Goal: Transaction & Acquisition: Purchase product/service

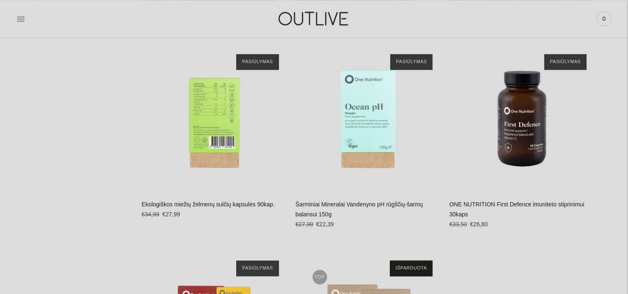
scroll to position [1286, 0]
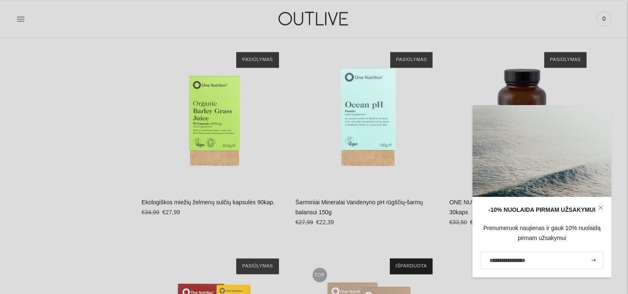
click at [602, 206] on icon at bounding box center [601, 208] width 4 height 4
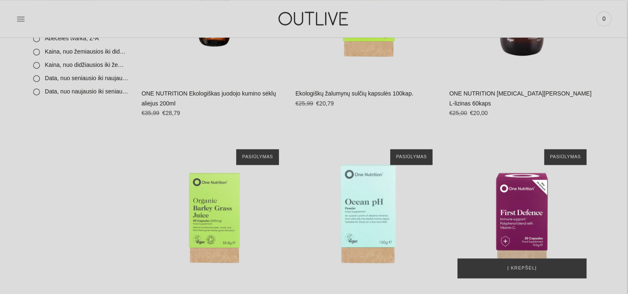
scroll to position [1135, 0]
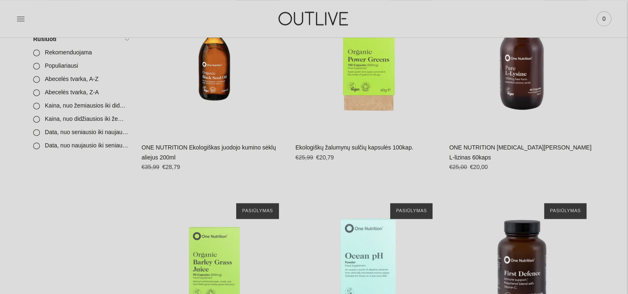
click at [606, 19] on span "0" at bounding box center [605, 19] width 12 height 12
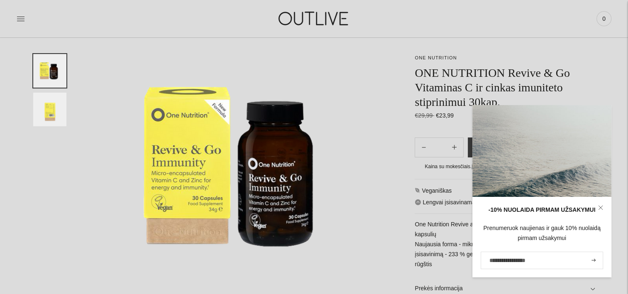
scroll to position [79, 0]
click at [603, 206] on link at bounding box center [601, 208] width 22 height 22
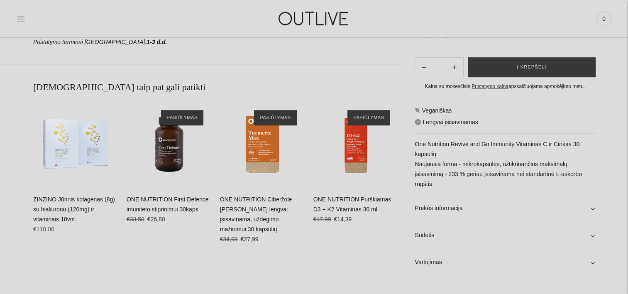
scroll to position [493, 0]
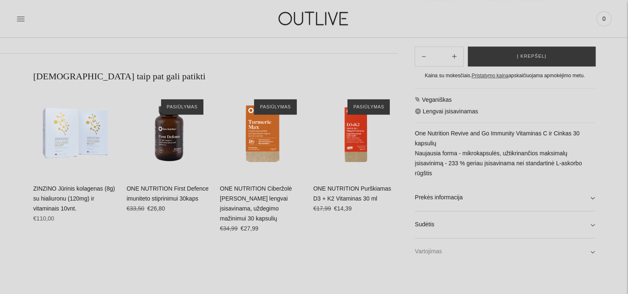
click at [537, 254] on link "Vartojimas" at bounding box center [505, 251] width 180 height 27
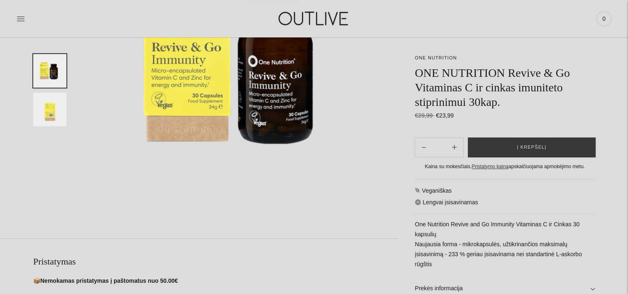
scroll to position [0, 0]
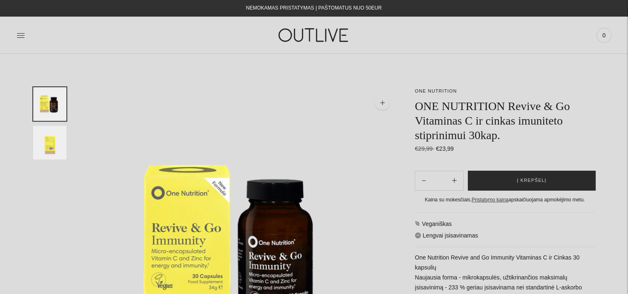
click at [548, 184] on button "Į krepšelį" at bounding box center [532, 181] width 128 height 20
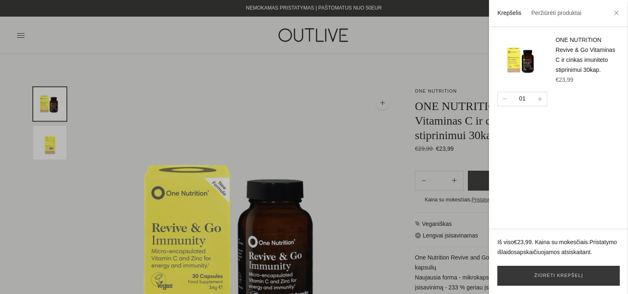
click at [167, 98] on div at bounding box center [314, 147] width 628 height 294
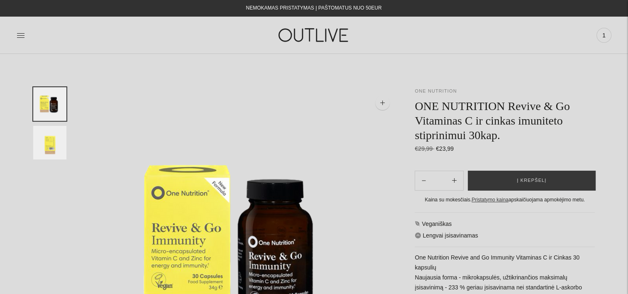
click at [439, 92] on link "ONE NUTRITION" at bounding box center [436, 90] width 42 height 5
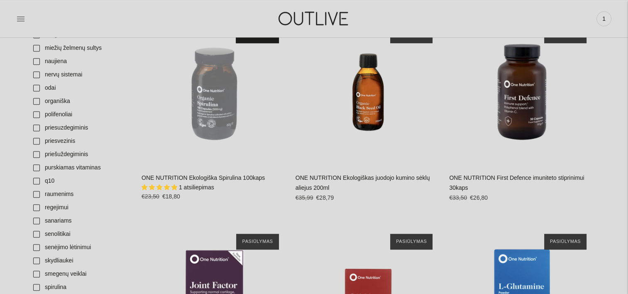
scroll to position [557, 0]
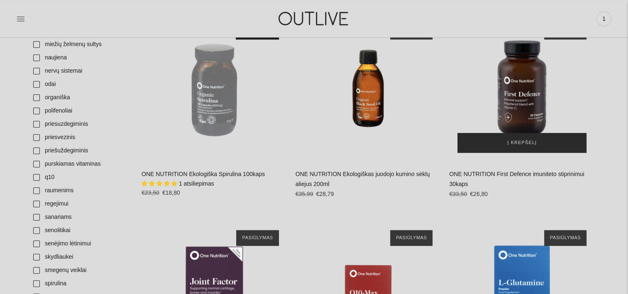
click at [539, 146] on button "Į krepšelį" at bounding box center [522, 143] width 129 height 20
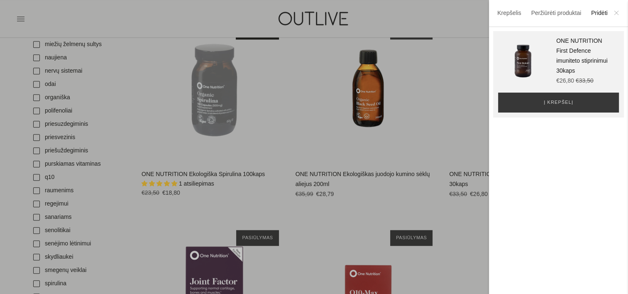
click at [616, 13] on icon at bounding box center [617, 13] width 4 height 4
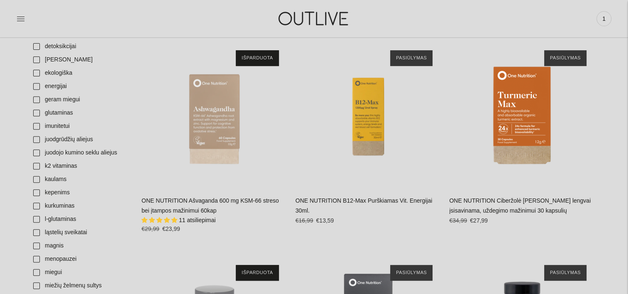
scroll to position [291, 0]
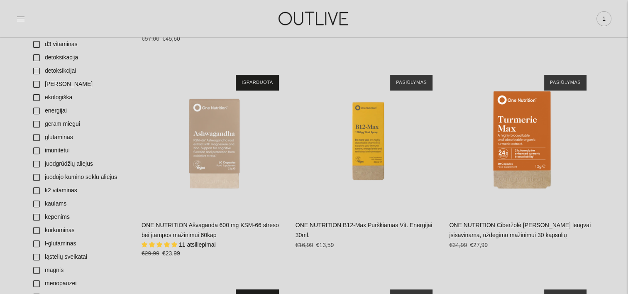
click at [608, 18] on span "1" at bounding box center [605, 19] width 12 height 12
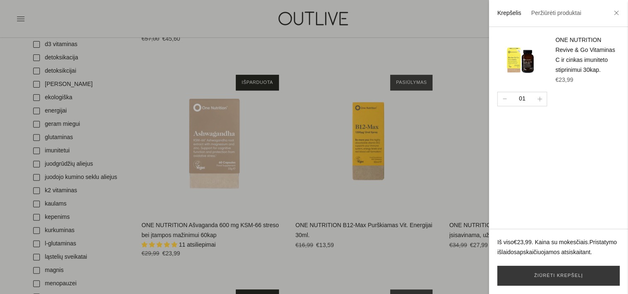
click at [457, 65] on div at bounding box center [314, 147] width 628 height 294
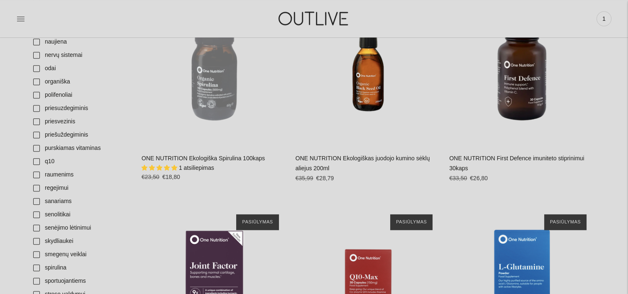
scroll to position [573, 0]
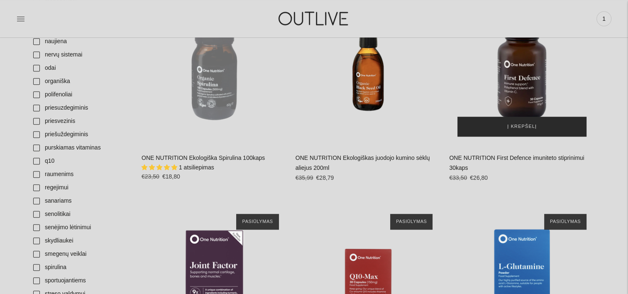
click at [510, 126] on span "Į krepšelį" at bounding box center [522, 127] width 29 height 8
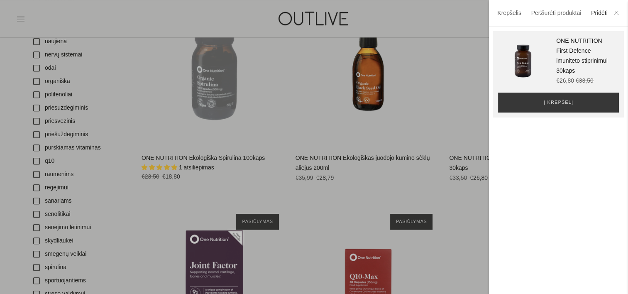
click at [448, 29] on div at bounding box center [314, 147] width 628 height 294
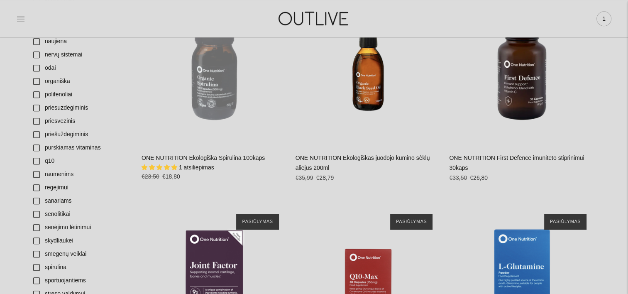
click at [609, 20] on span "1" at bounding box center [605, 19] width 12 height 12
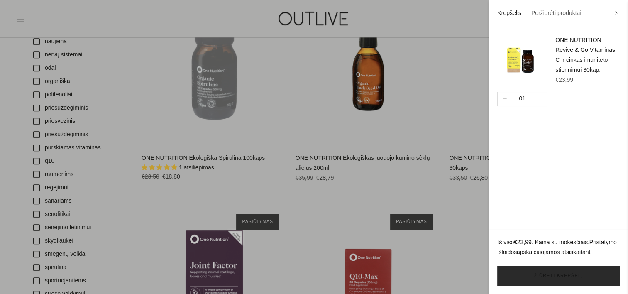
click at [548, 271] on link "Žiūrėti krepšelį" at bounding box center [559, 276] width 123 height 20
click at [455, 121] on div at bounding box center [314, 147] width 628 height 294
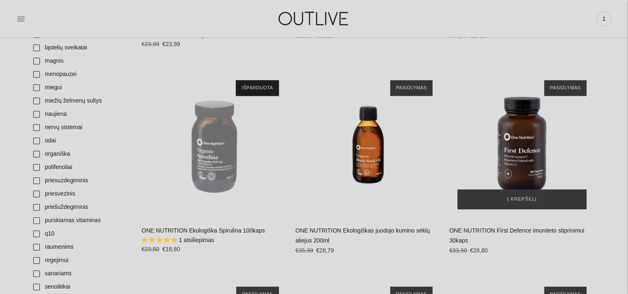
scroll to position [500, 0]
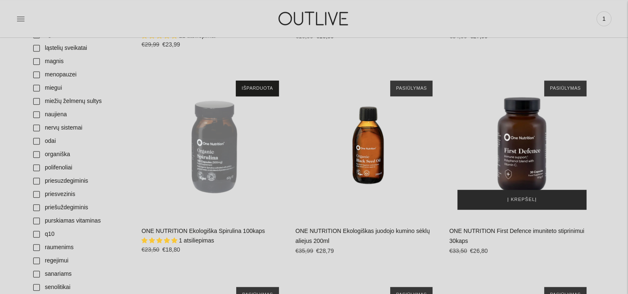
click at [530, 203] on span "Į krepšelį" at bounding box center [522, 200] width 29 height 8
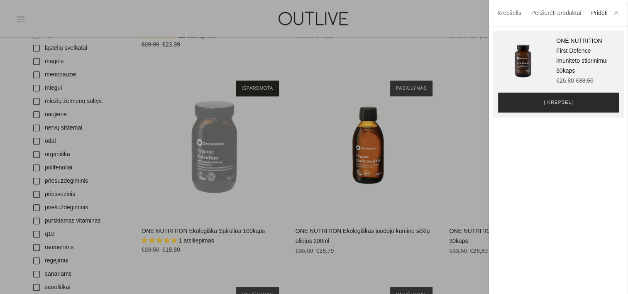
click at [571, 98] on button "Į krepšelį" at bounding box center [558, 103] width 121 height 20
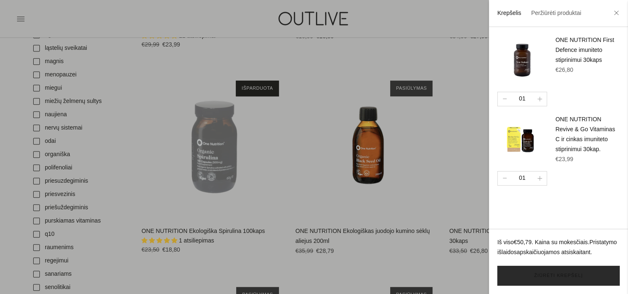
click at [577, 277] on link "Žiūrėti krepšelį" at bounding box center [559, 276] width 123 height 20
click at [459, 174] on div at bounding box center [314, 147] width 628 height 294
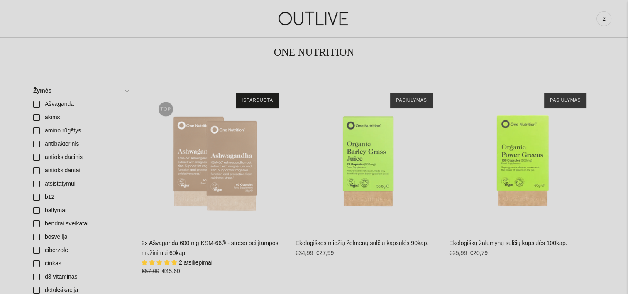
scroll to position [0, 0]
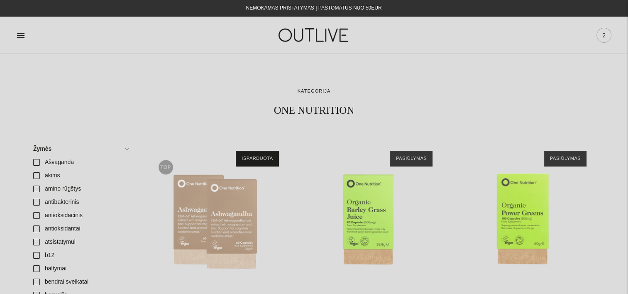
click at [606, 33] on span "2" at bounding box center [605, 35] width 12 height 12
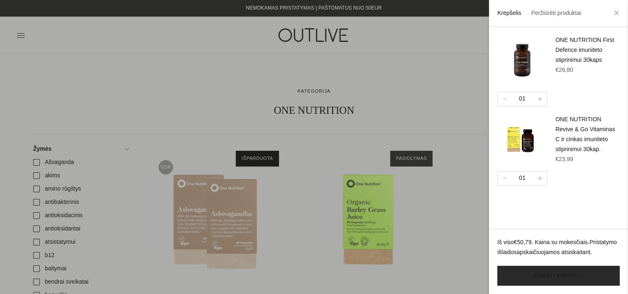
click at [555, 280] on link "Žiūrėti krepšelį" at bounding box center [559, 276] width 123 height 20
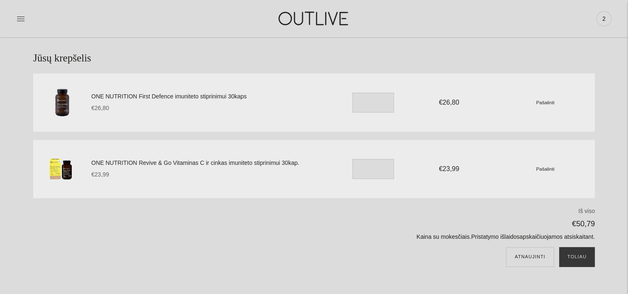
scroll to position [35, 0]
click at [573, 254] on button "Toliau" at bounding box center [578, 258] width 36 height 20
